Goal: Check status: Check status

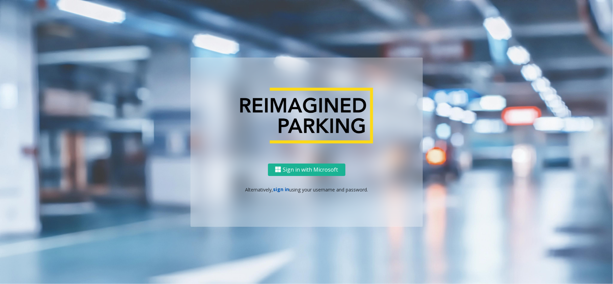
click at [279, 190] on link "sign in" at bounding box center [281, 189] width 16 height 6
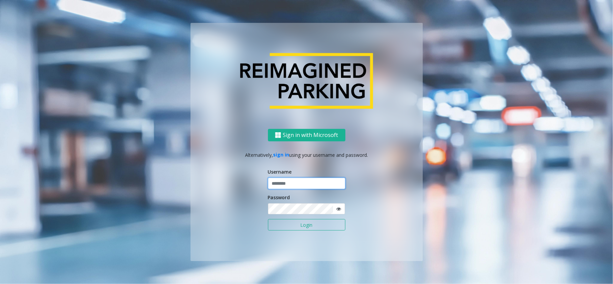
click at [309, 181] on input "text" at bounding box center [306, 183] width 77 height 11
type input "*****"
click at [268, 219] on button "Login" at bounding box center [306, 224] width 77 height 11
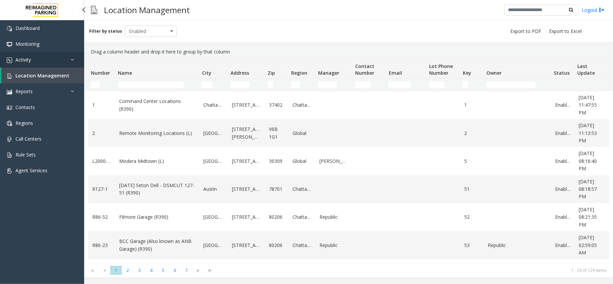
click at [51, 56] on link "Activity" at bounding box center [42, 60] width 84 height 16
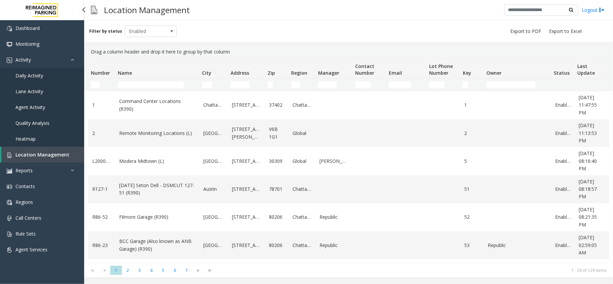
click at [56, 75] on link "Daily Activity" at bounding box center [42, 76] width 84 height 16
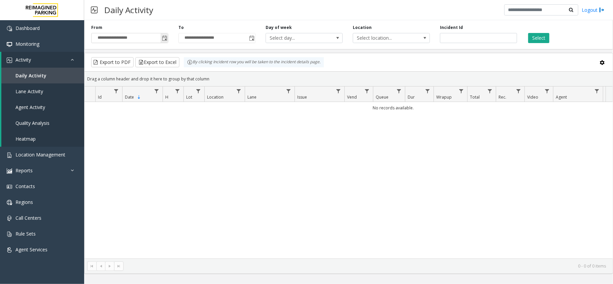
click at [167, 39] on span "Toggle popup" at bounding box center [164, 38] width 5 height 5
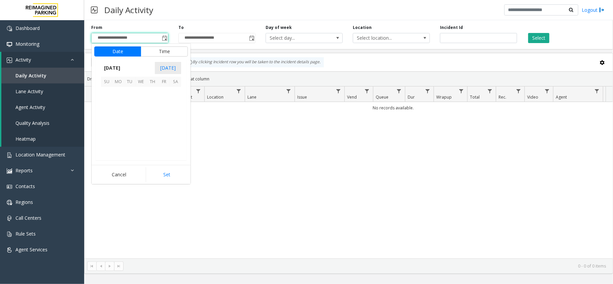
scroll to position [120664, 0]
click at [157, 127] on span "21" at bounding box center [152, 126] width 11 height 11
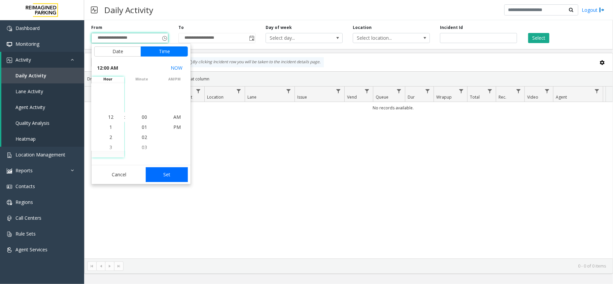
click at [171, 169] on button "Set" at bounding box center [167, 174] width 42 height 15
type input "**********"
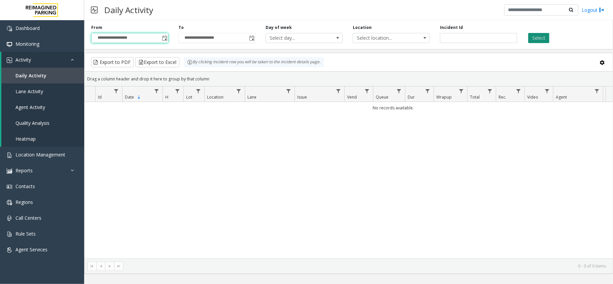
click at [532, 33] on button "Select" at bounding box center [538, 38] width 21 height 10
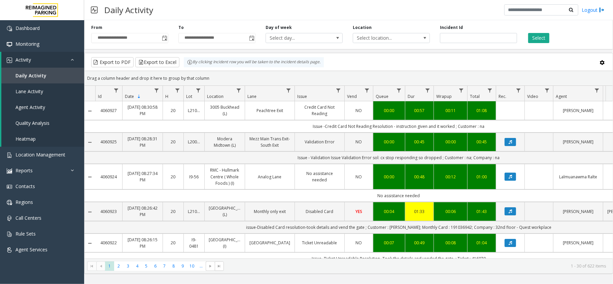
click at [395, 61] on div "Export to PDF Export to Excel By clicking Incident row you will be taken to the…" at bounding box center [348, 62] width 516 height 10
